Goal: Information Seeking & Learning: Find specific fact

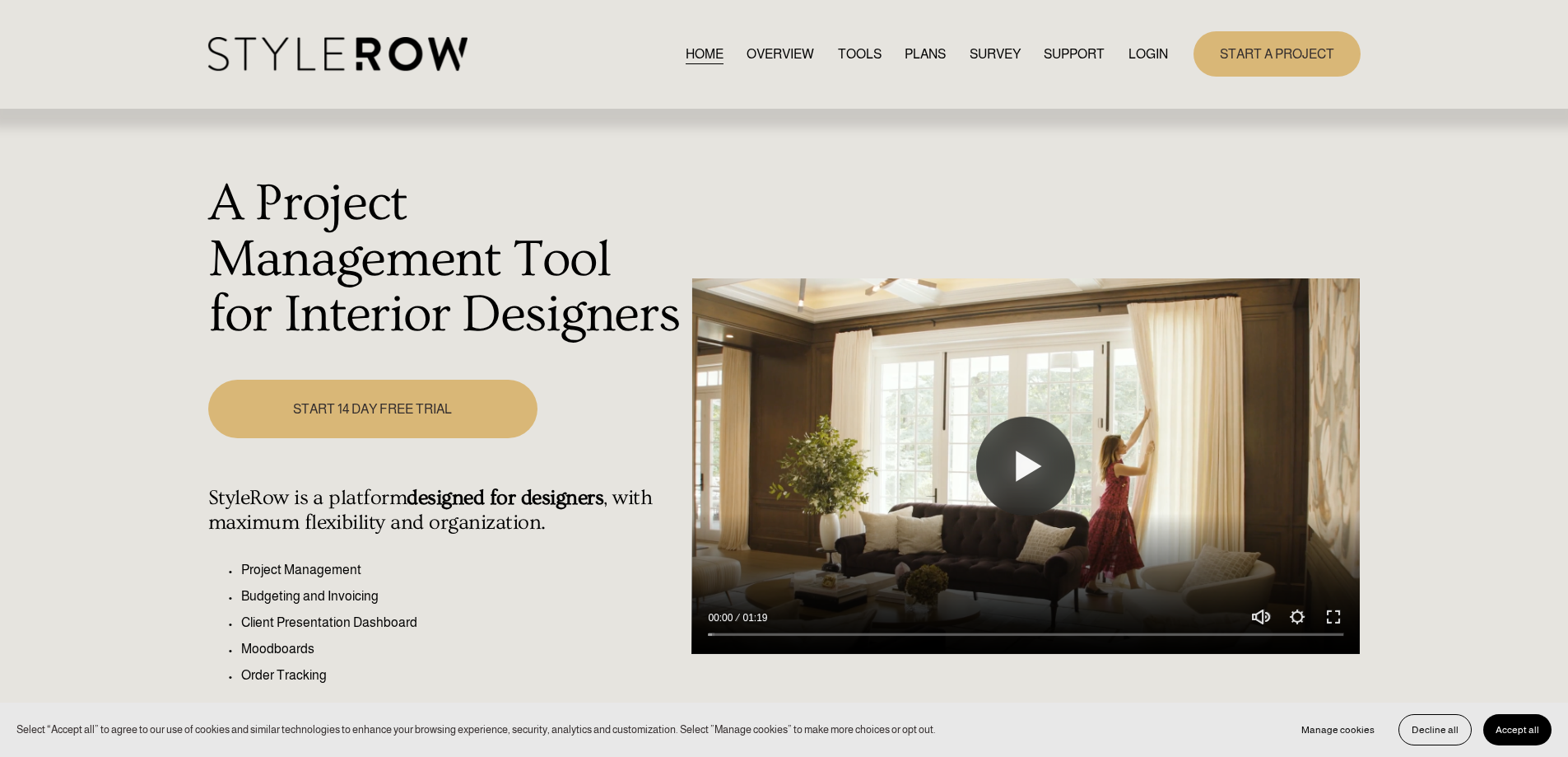
click at [1137, 51] on link "LOGIN" at bounding box center [1148, 53] width 39 height 22
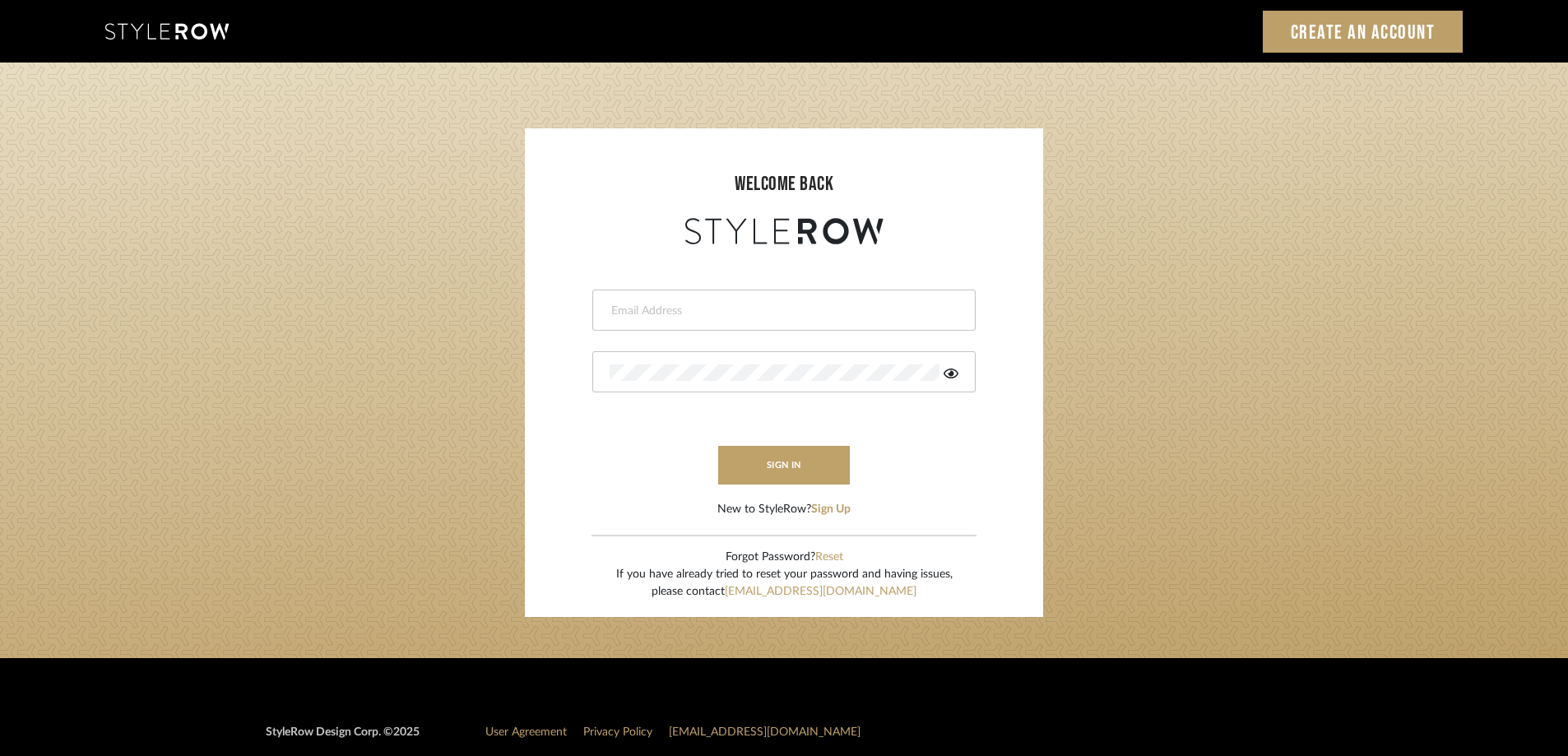
click at [661, 309] on input "email" at bounding box center [781, 311] width 345 height 16
paste input "stylerowproducts1@mancini-design.com"
type input "stylerowproducts1@mancini-design.com"
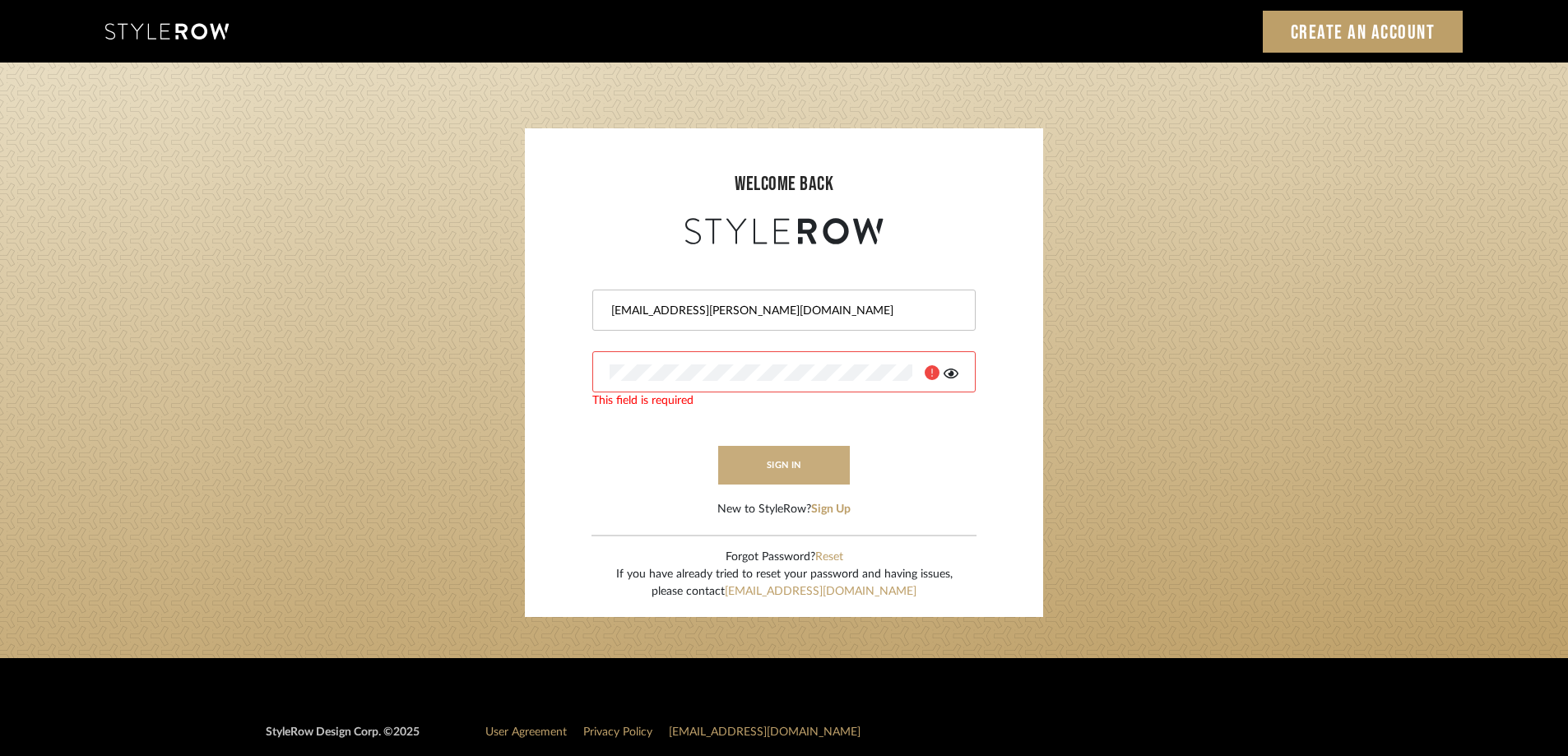
click at [792, 461] on button "sign in" at bounding box center [784, 464] width 132 height 38
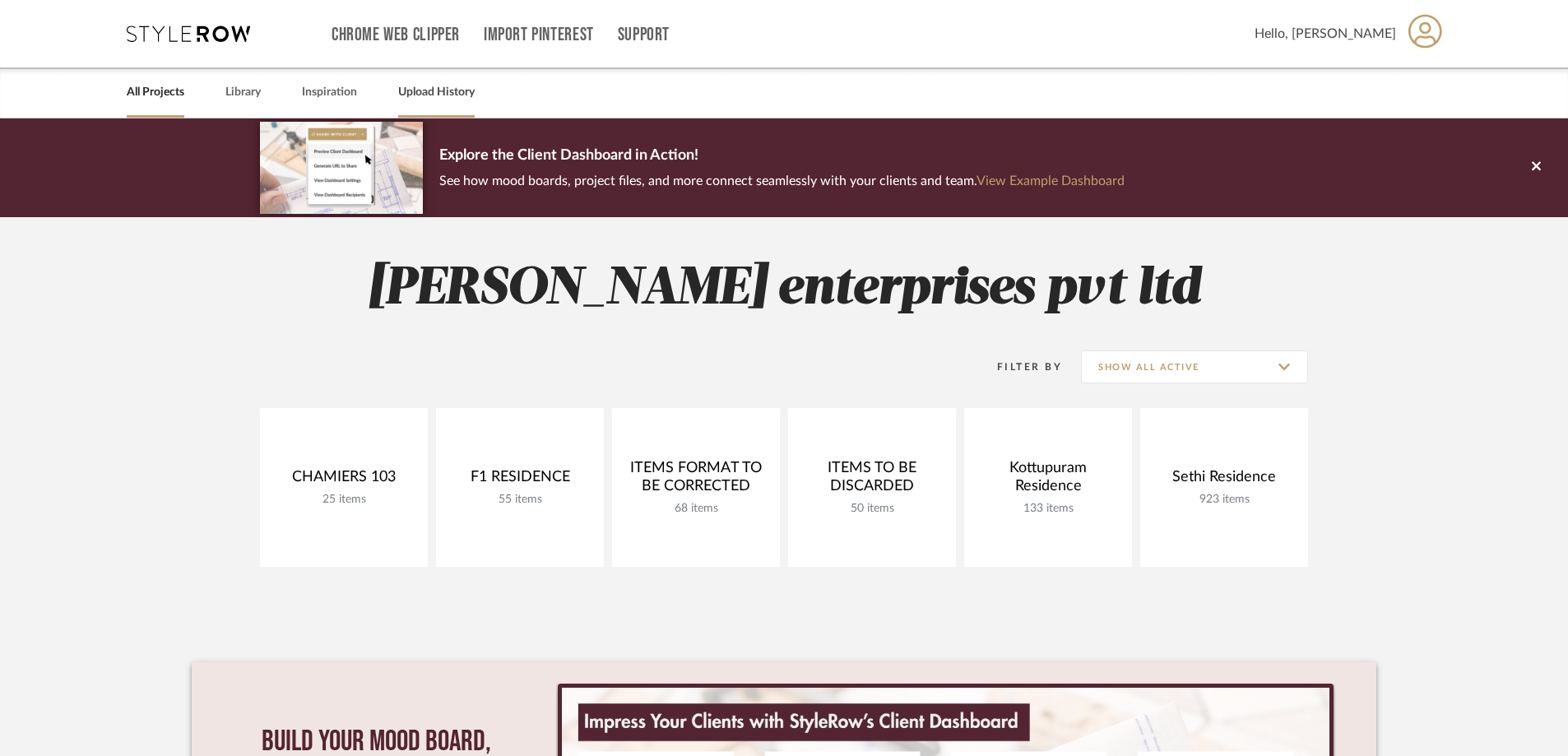
click at [435, 91] on link "Upload History" at bounding box center [437, 92] width 77 height 22
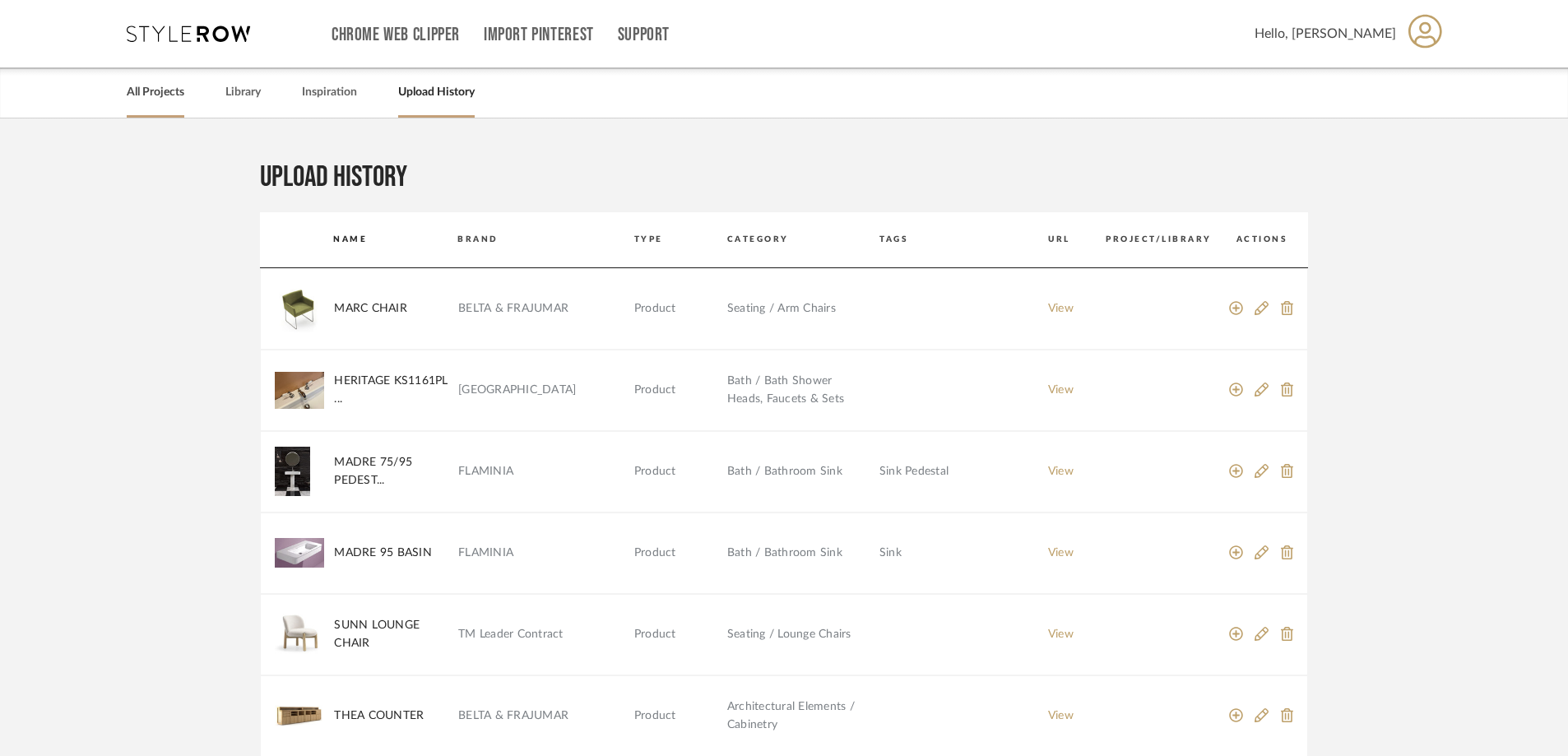
click at [159, 96] on link "All Projects" at bounding box center [155, 92] width 58 height 22
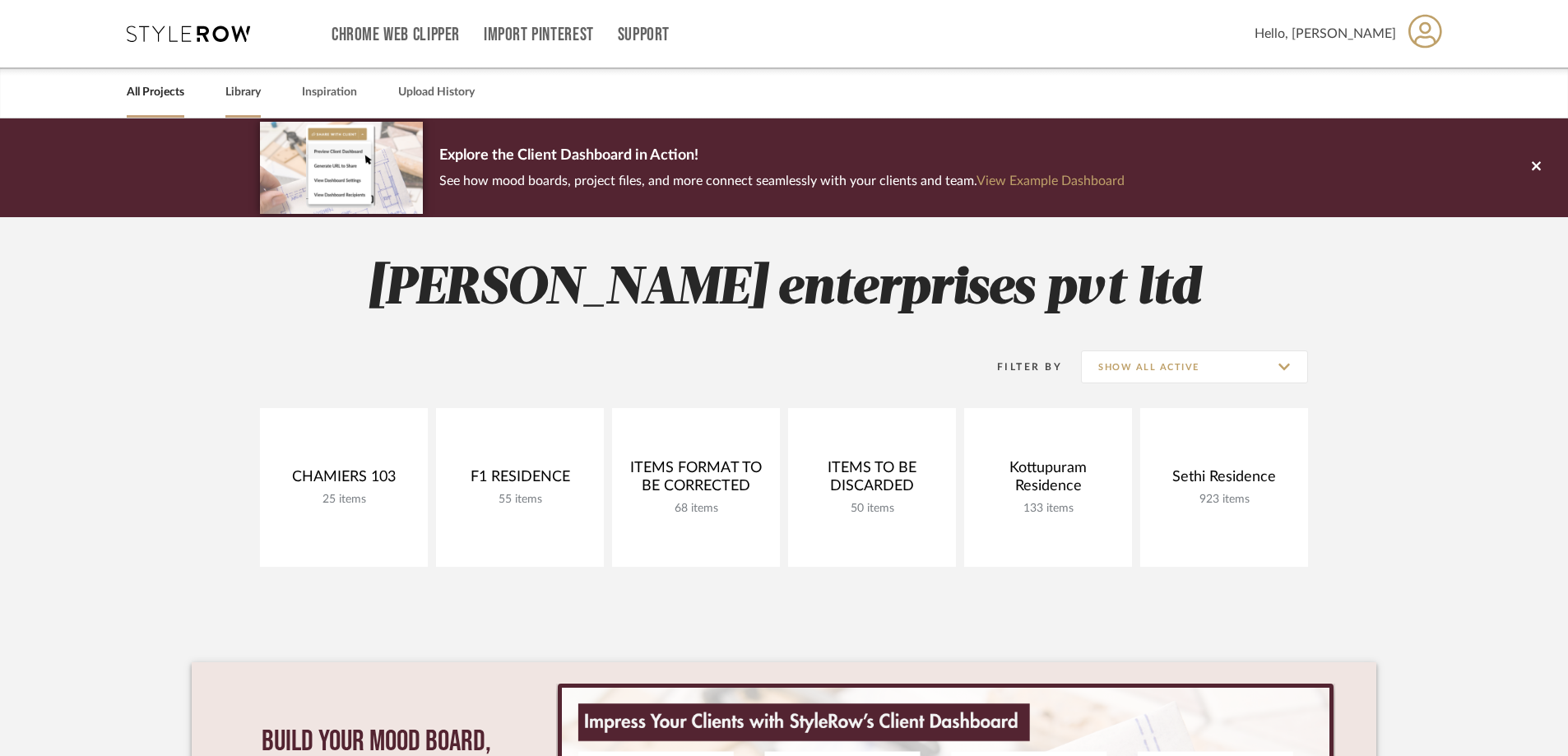
click at [245, 91] on link "Library" at bounding box center [243, 92] width 36 height 22
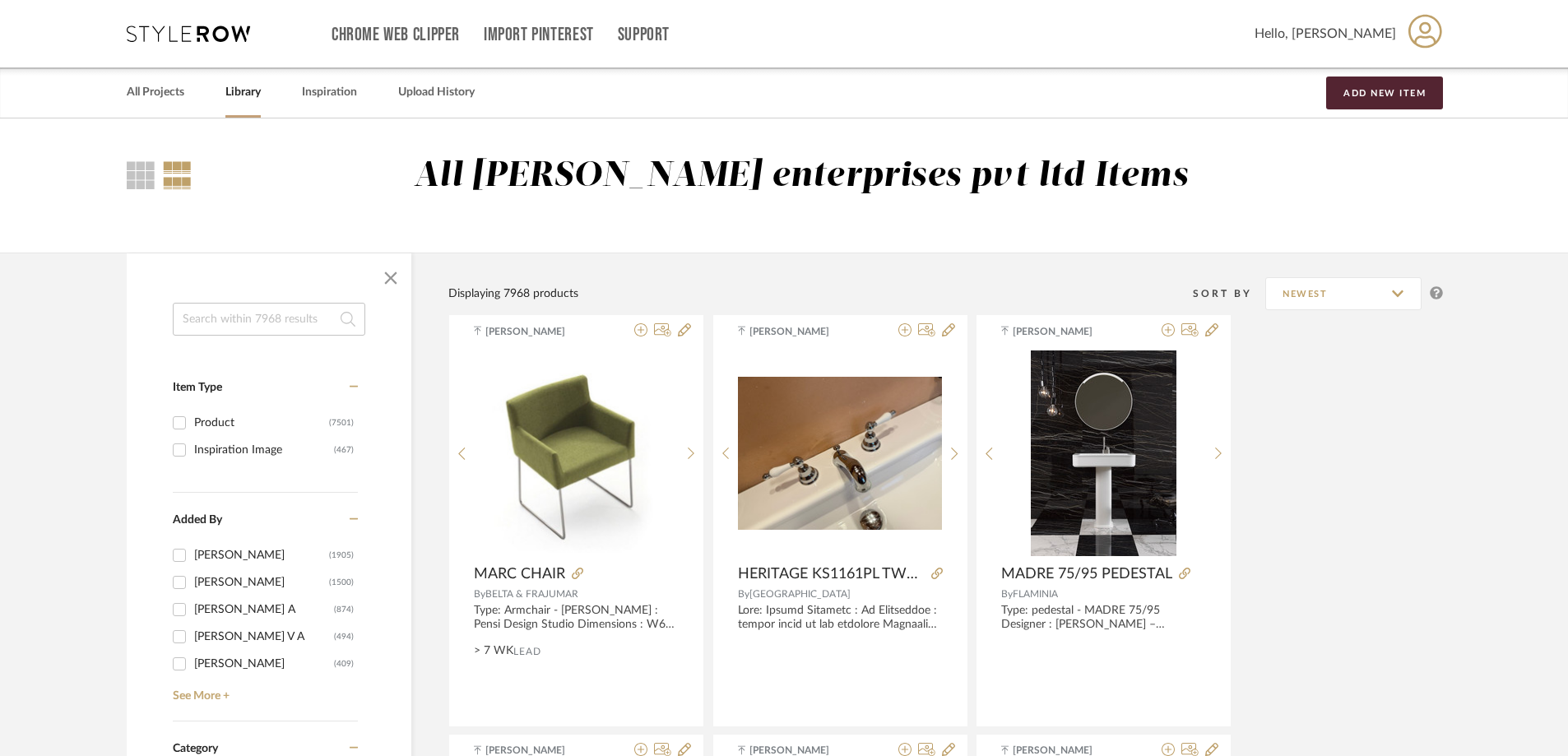
click at [234, 93] on link "Library" at bounding box center [243, 92] width 36 height 22
click at [225, 309] on input at bounding box center [269, 319] width 192 height 33
click at [221, 316] on input at bounding box center [269, 319] width 192 height 33
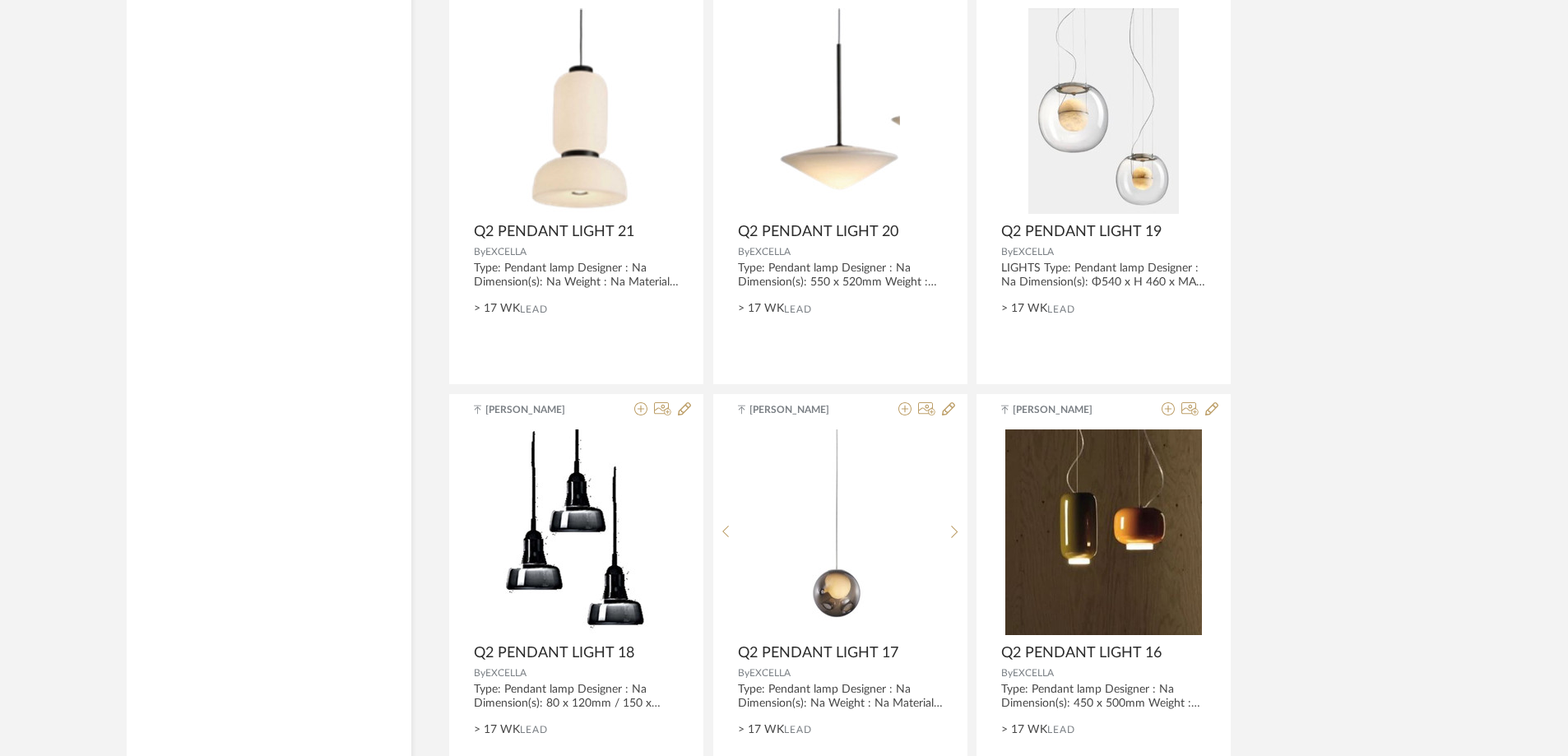
scroll to position [1233, 0]
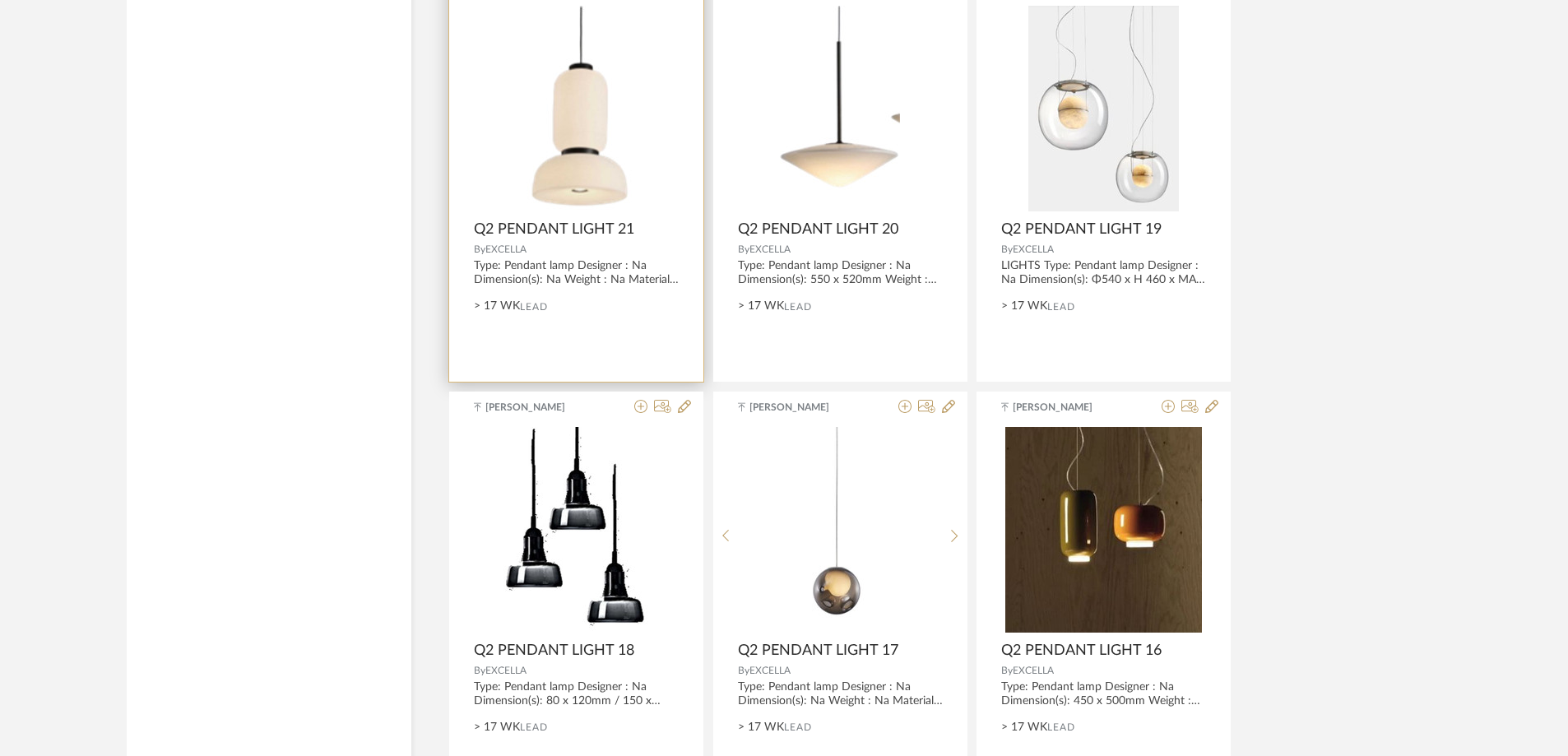
type input "q2 pendant"
click at [0, 0] on img at bounding box center [0, 0] width 0 height 0
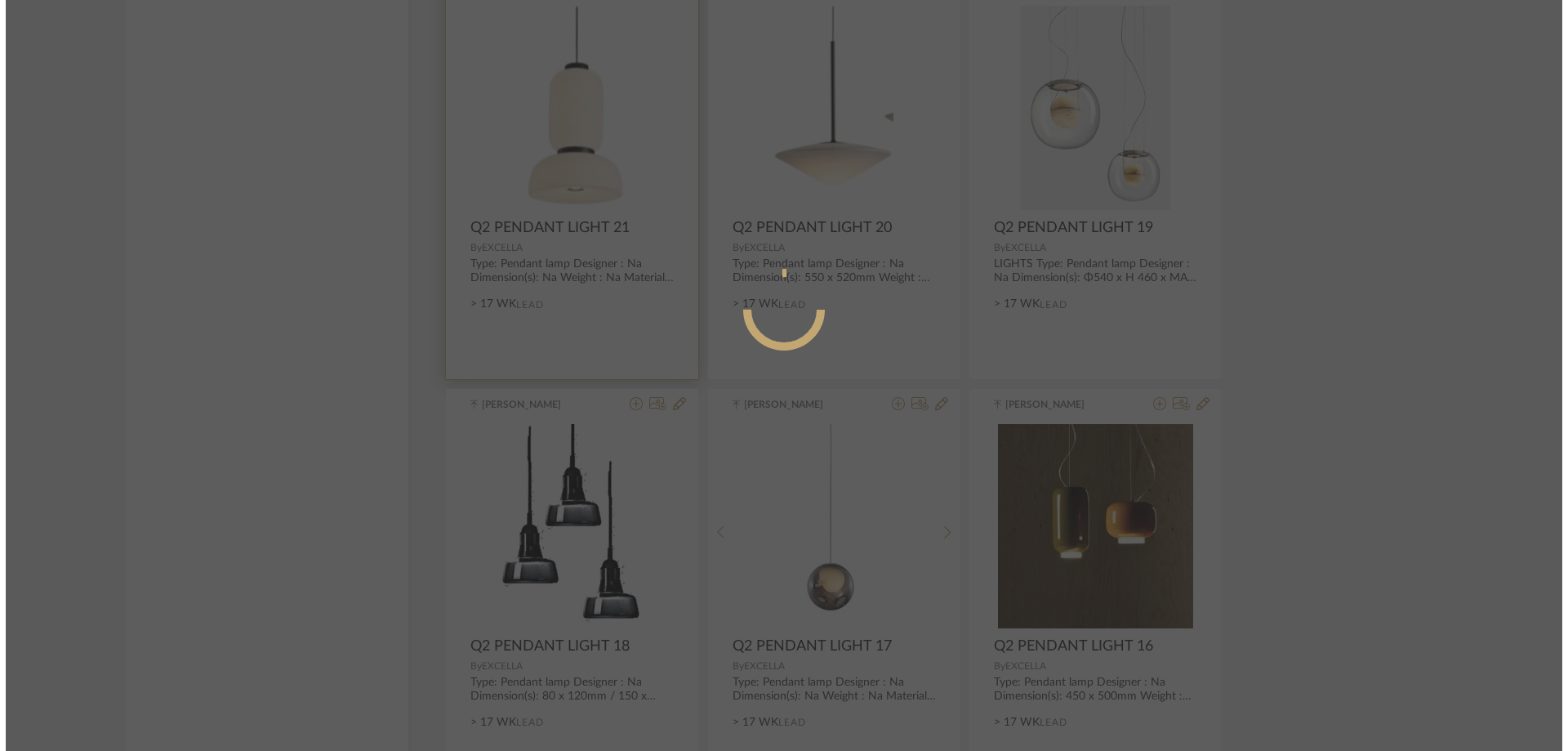
scroll to position [0, 0]
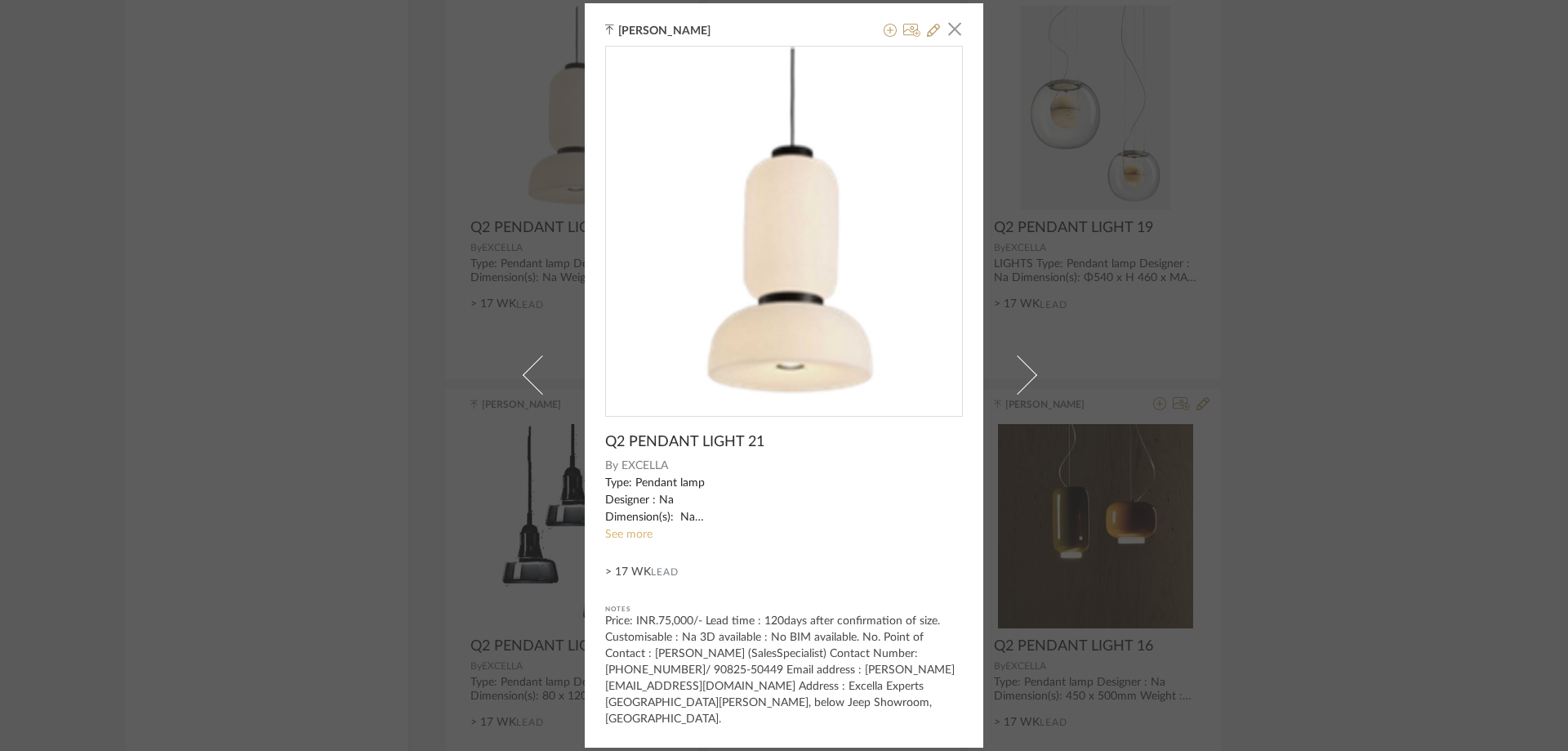
click at [624, 539] on link "See more" at bounding box center [629, 533] width 48 height 11
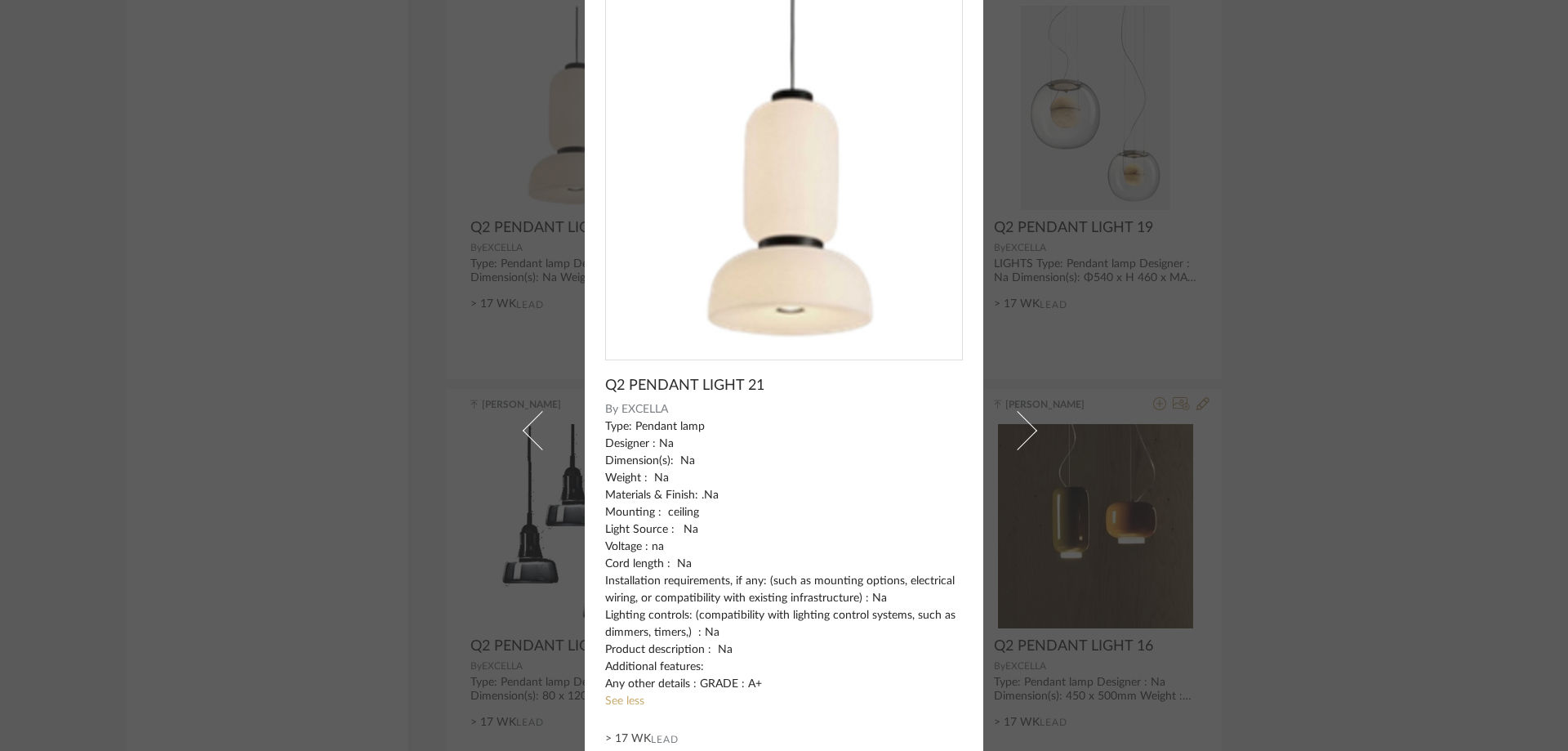
scroll to position [200, 0]
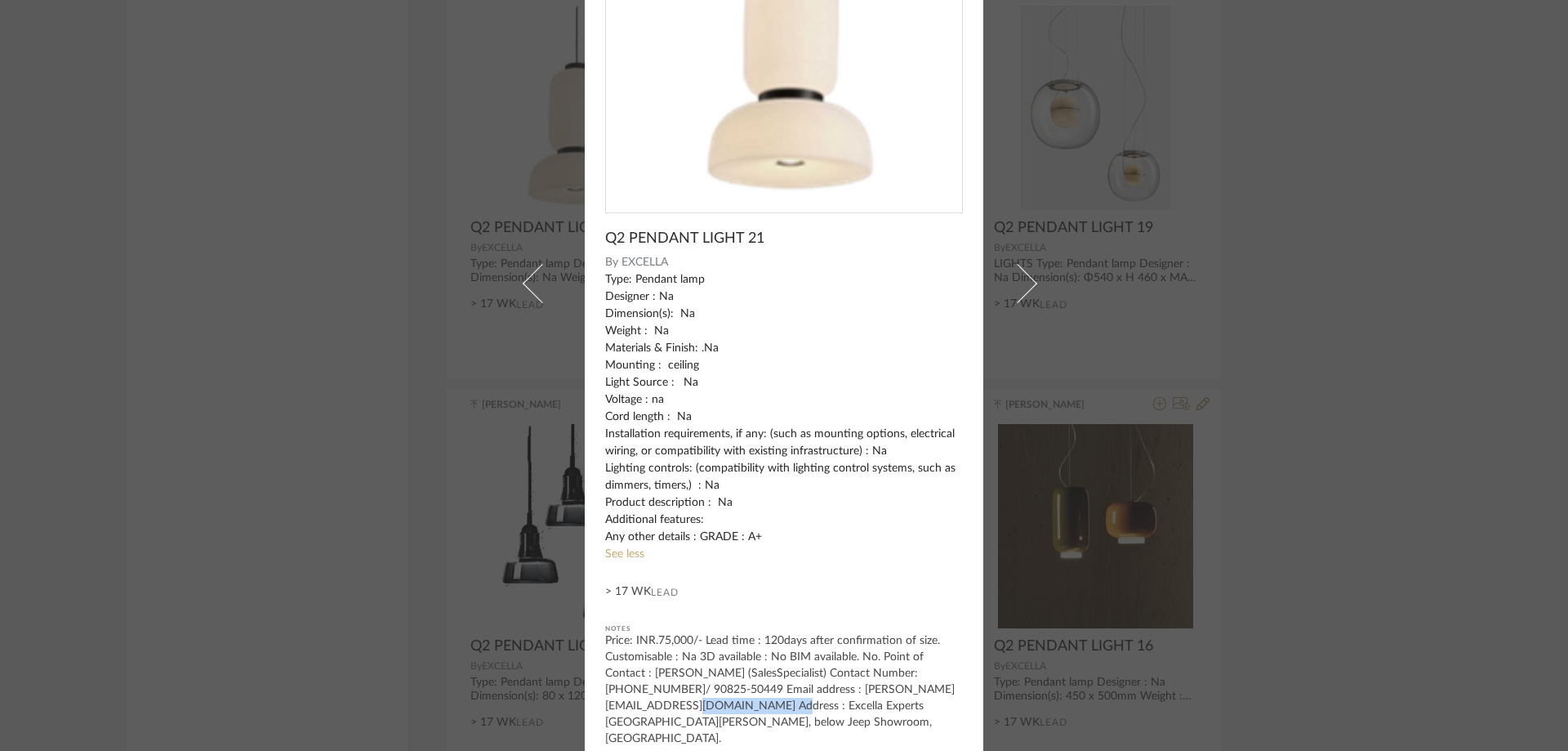
drag, startPoint x: 885, startPoint y: 690, endPoint x: 640, endPoint y: 702, distance: 245.3
click at [640, 702] on div "Price: INR.75,000/- Lead time : 120days after confirmation of size. Customisabl…" at bounding box center [784, 689] width 357 height 114
copy div "Excella Experts"
